Goal: Information Seeking & Learning: Learn about a topic

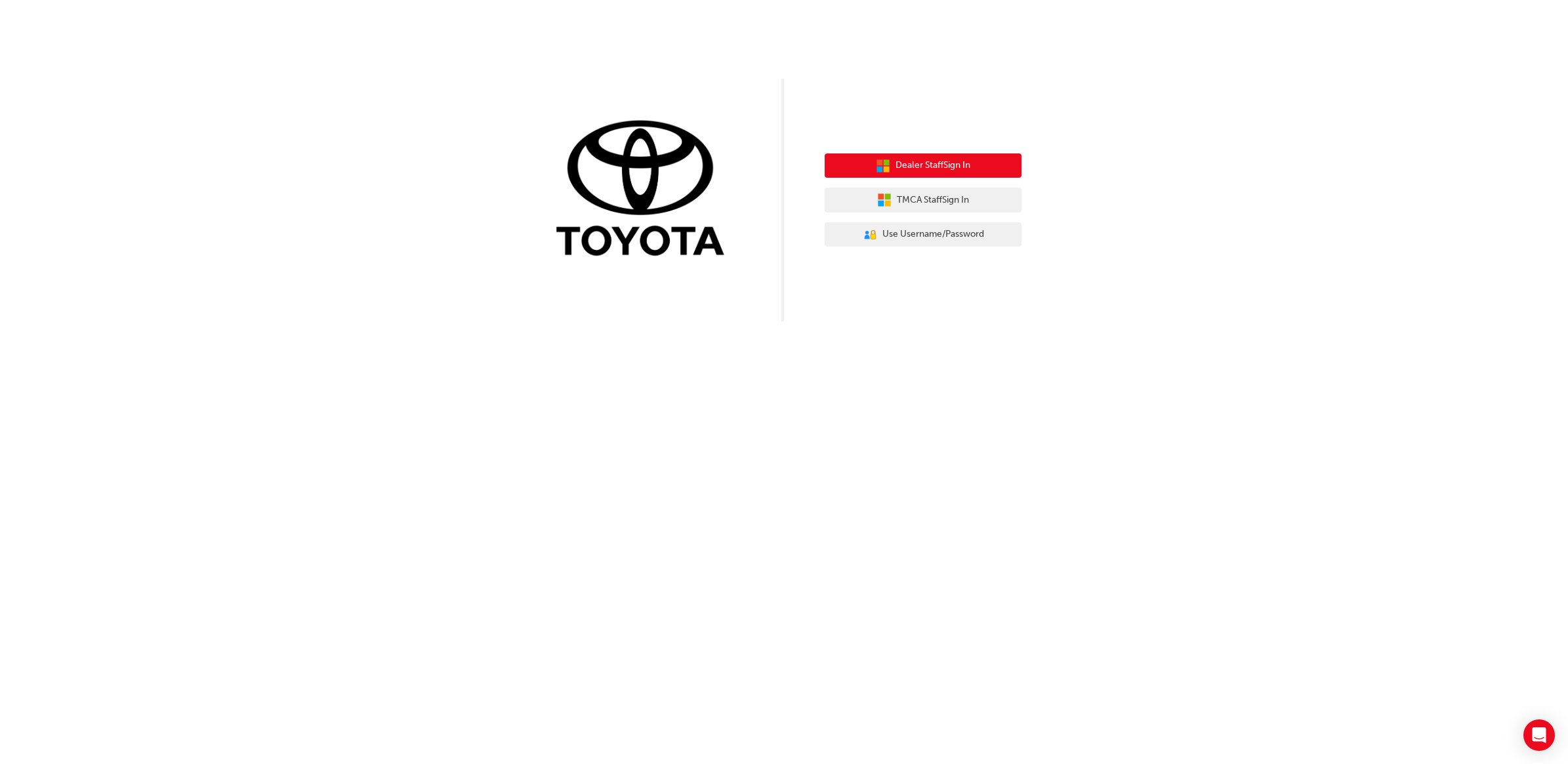
click at [938, 164] on span "Dealer Staff Sign In" at bounding box center [933, 165] width 75 height 15
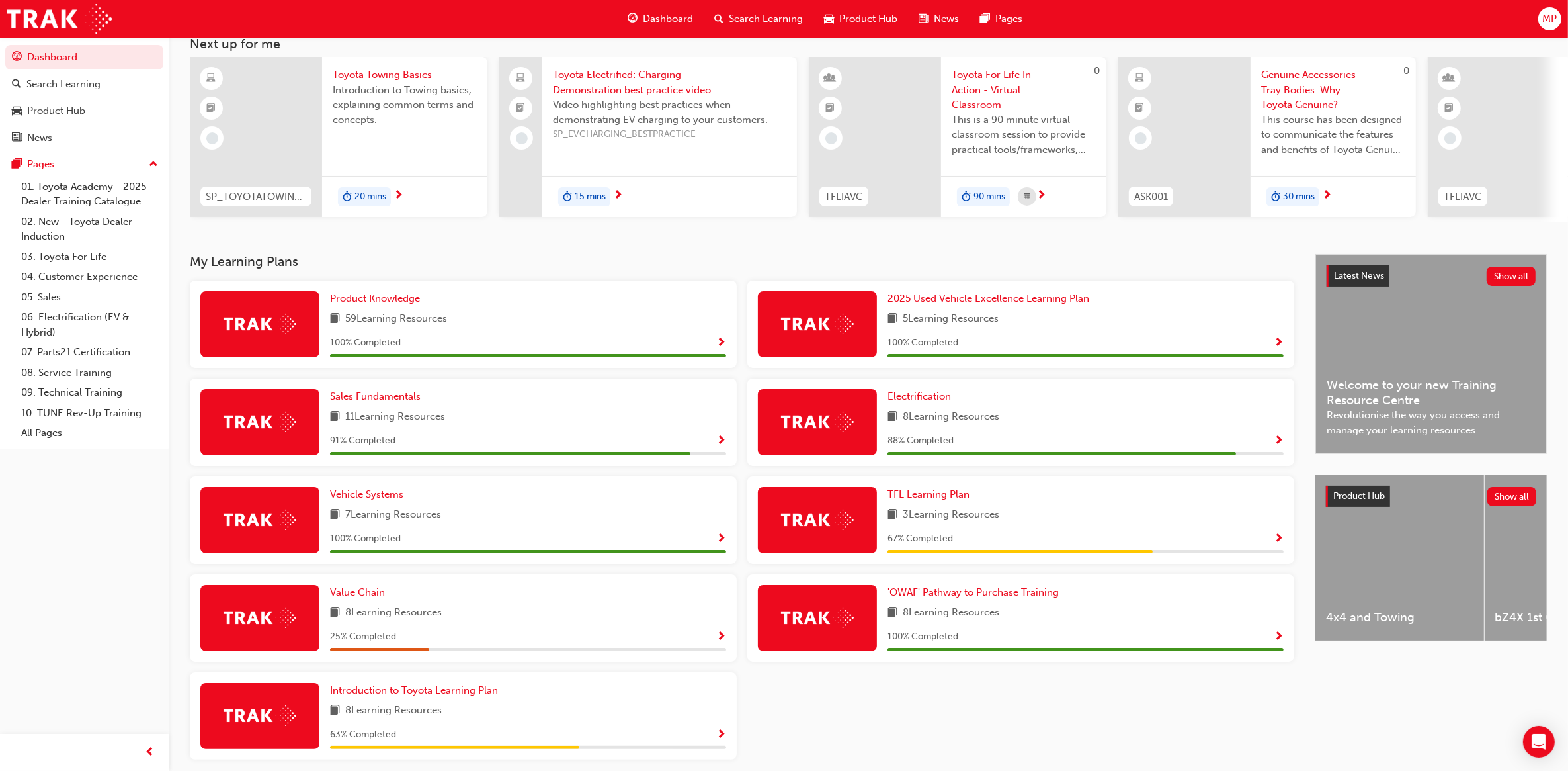
scroll to position [140, 0]
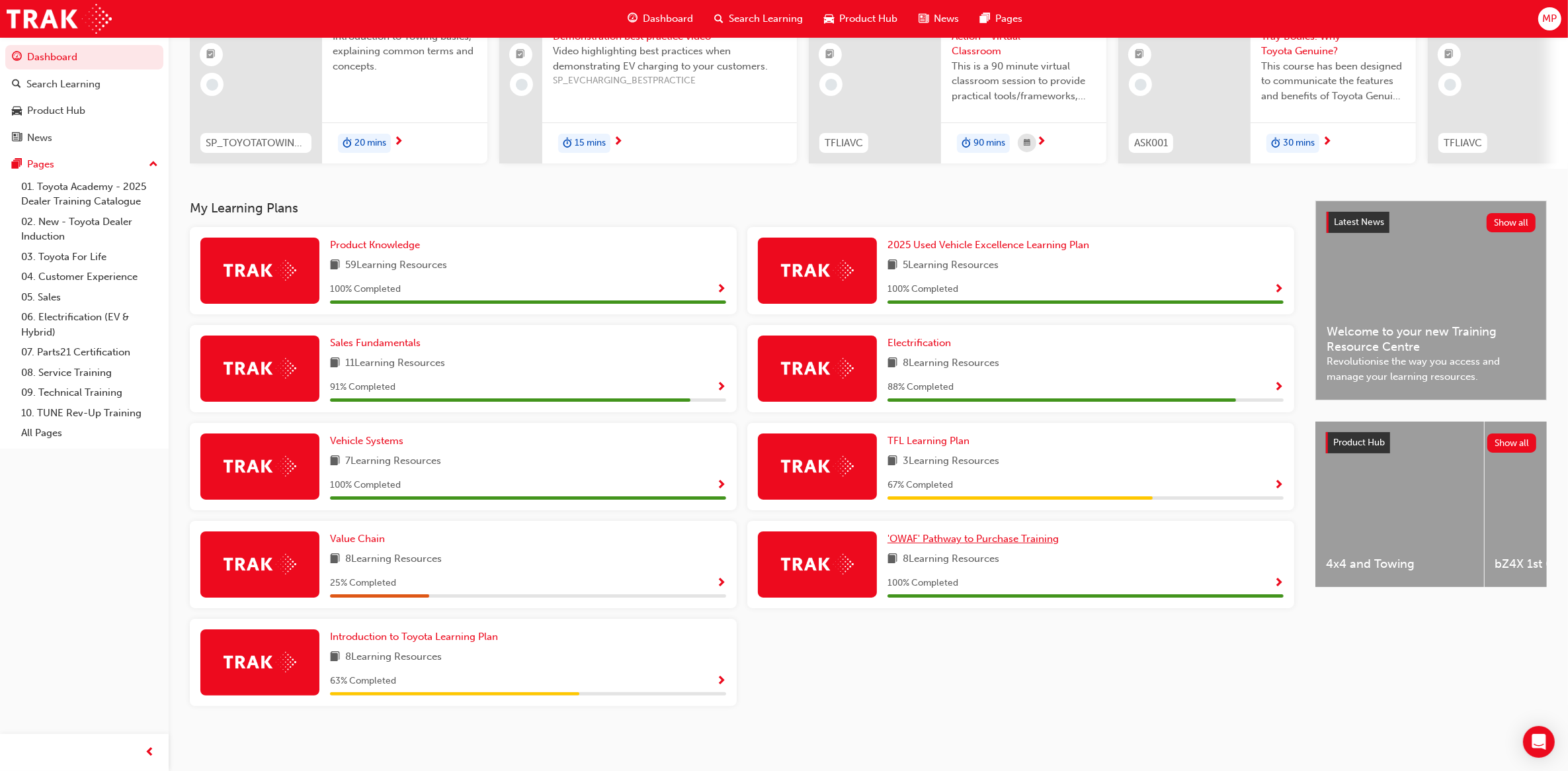
click at [1007, 541] on span "'OWAF' Pathway to Purchase Training" at bounding box center [973, 539] width 171 height 12
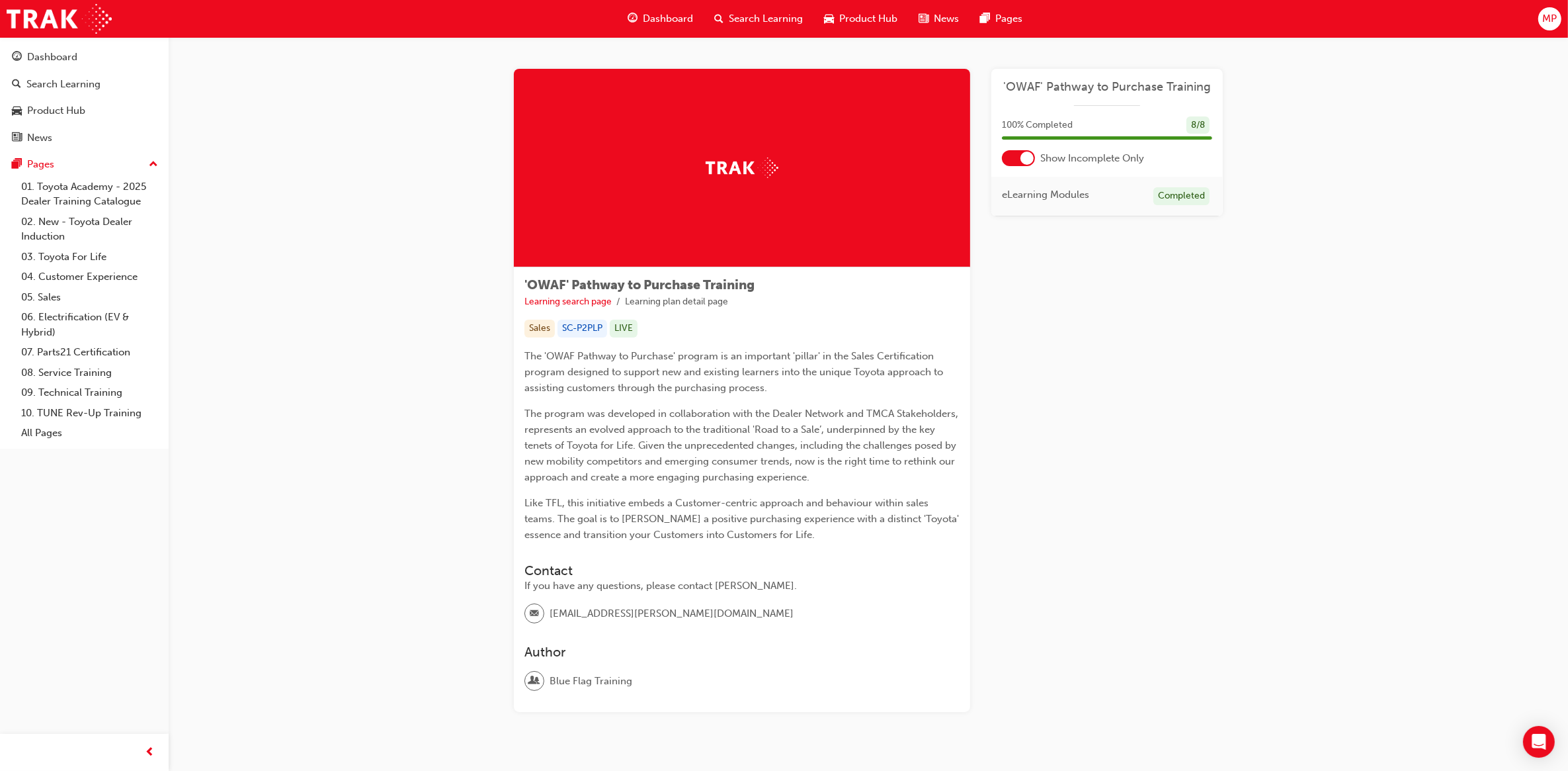
click at [1012, 160] on div at bounding box center [1019, 158] width 33 height 16
